Goal: Transaction & Acquisition: Purchase product/service

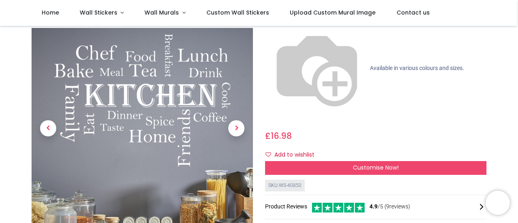
scroll to position [93, 0]
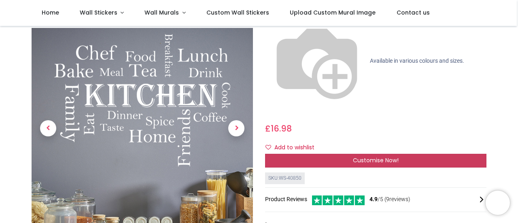
click at [368, 156] on span "Customise Now!" at bounding box center [376, 160] width 46 height 8
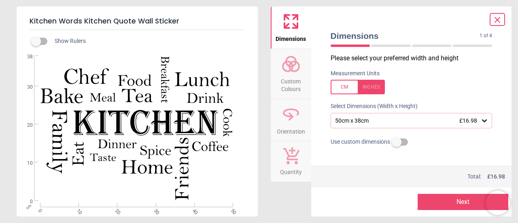
click at [465, 200] on button "Next" at bounding box center [463, 202] width 91 height 16
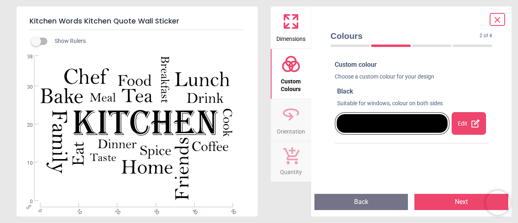
click at [462, 124] on div "Edit" at bounding box center [469, 123] width 34 height 23
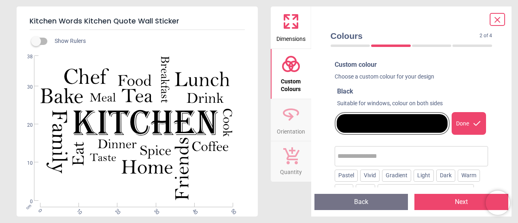
click at [368, 120] on div at bounding box center [392, 123] width 111 height 19
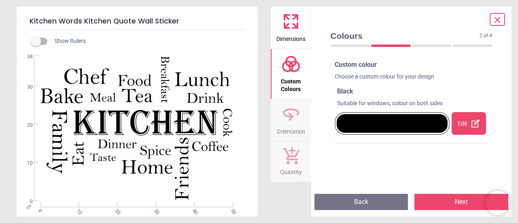
click at [458, 202] on button "Next" at bounding box center [461, 202] width 94 height 16
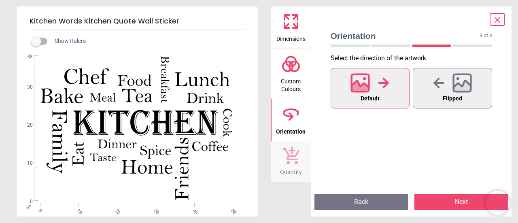
click at [458, 202] on button "Next" at bounding box center [461, 202] width 94 height 16
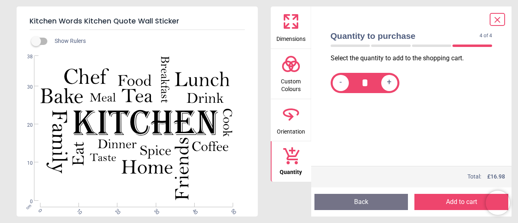
click at [458, 202] on button "Add to cart" at bounding box center [461, 202] width 94 height 16
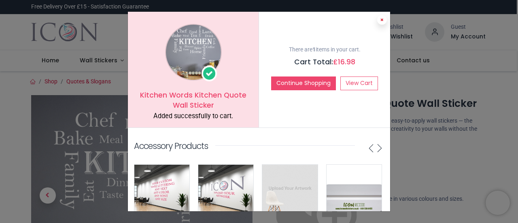
click at [378, 21] on button at bounding box center [382, 20] width 10 height 10
